Goal: Information Seeking & Learning: Learn about a topic

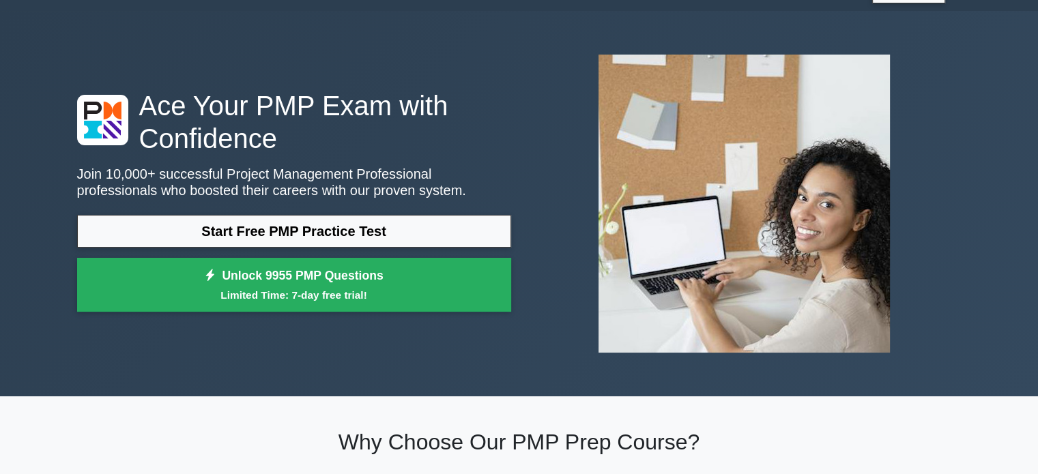
scroll to position [35, 0]
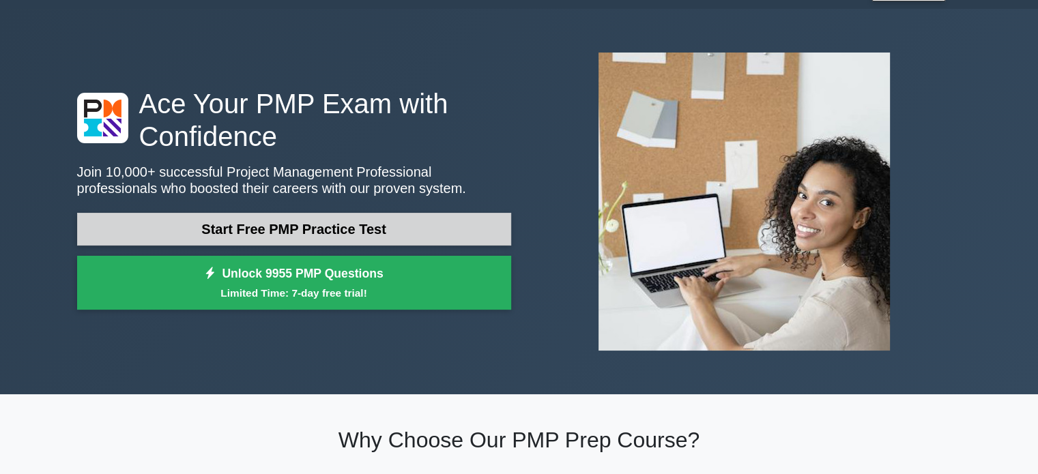
click at [352, 213] on link "Start Free PMP Practice Test" at bounding box center [294, 229] width 434 height 33
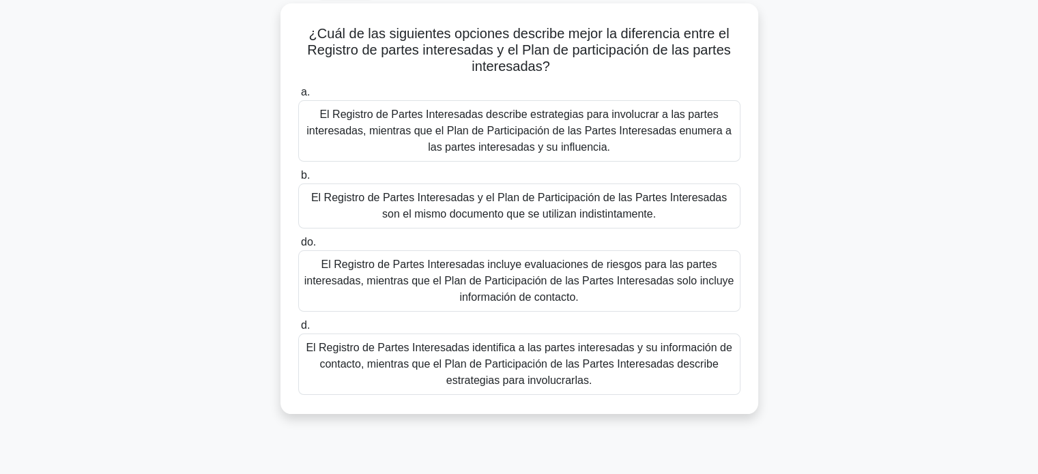
scroll to position [76, 0]
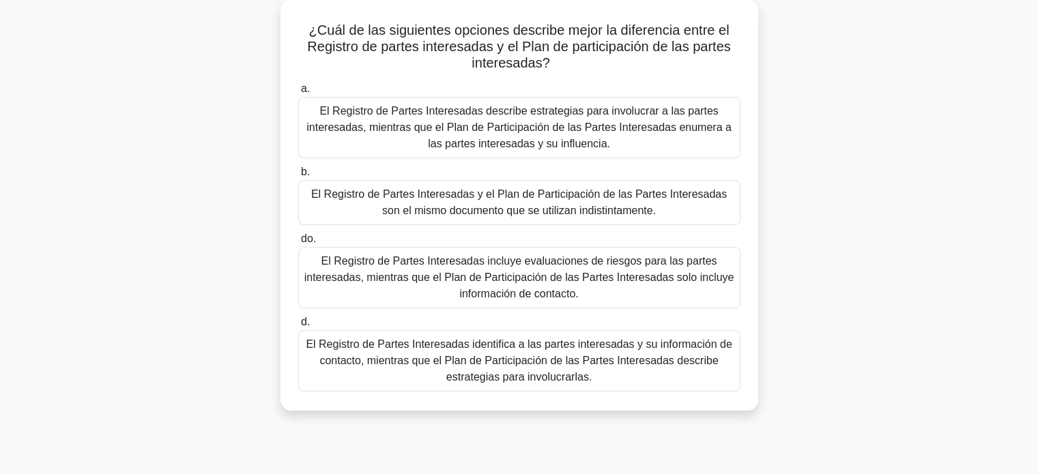
click at [500, 354] on font "El Registro de Partes Interesadas identifica a las partes interesadas y su info…" at bounding box center [519, 361] width 426 height 44
click at [298, 327] on input "d. El Registro de Partes Interesadas identifica a las partes interesadas y su i…" at bounding box center [298, 322] width 0 height 9
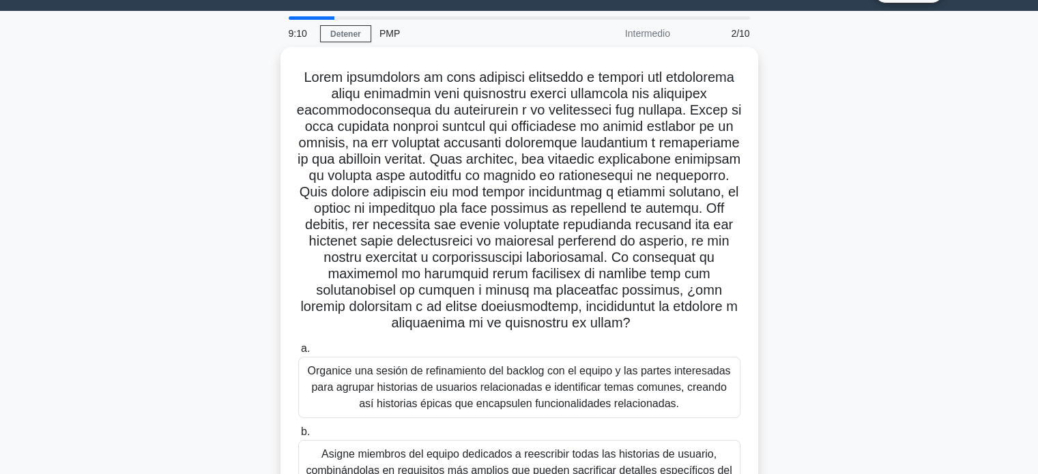
scroll to position [33, 0]
